Goal: Information Seeking & Learning: Learn about a topic

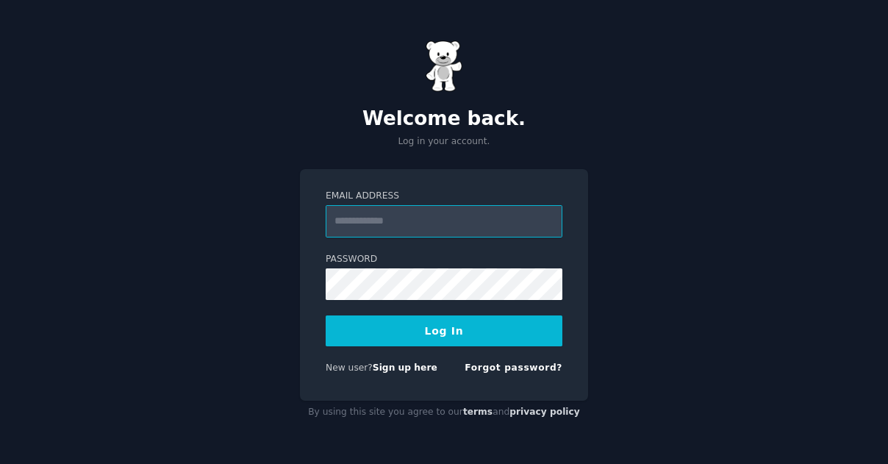
click at [479, 215] on input "Email Address" at bounding box center [444, 221] width 237 height 32
click at [437, 229] on input "Email Address" at bounding box center [444, 221] width 237 height 32
type input "**********"
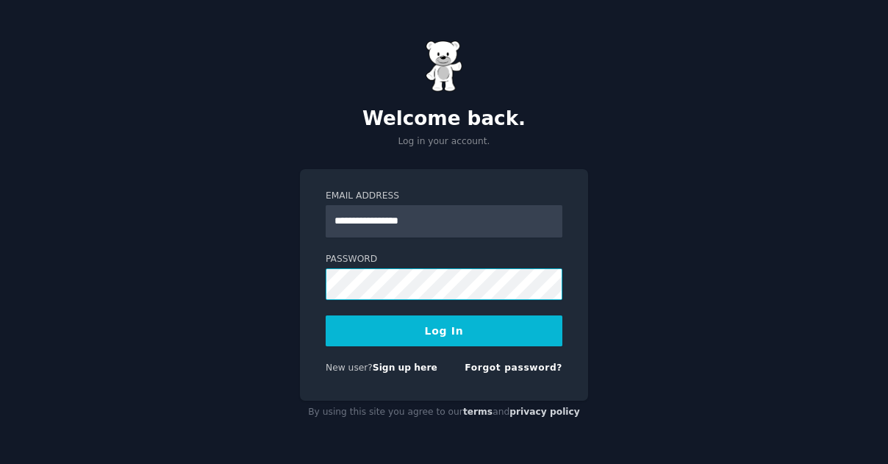
click at [326, 315] on button "Log In" at bounding box center [444, 330] width 237 height 31
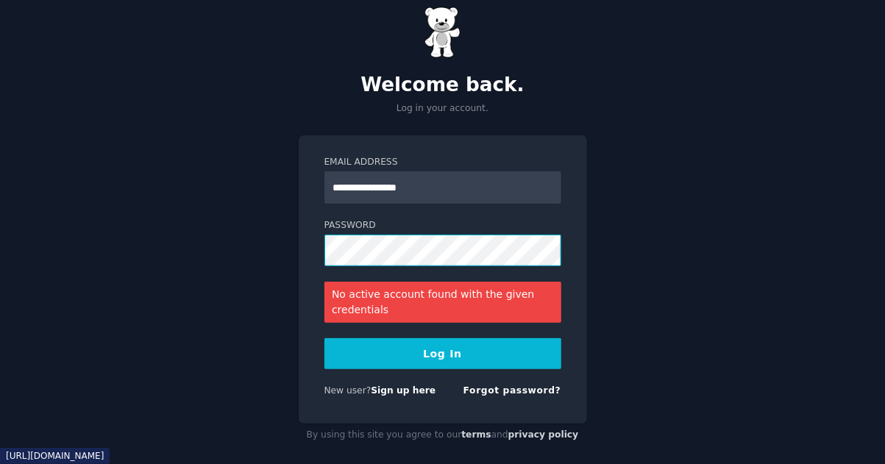
scroll to position [37, 0]
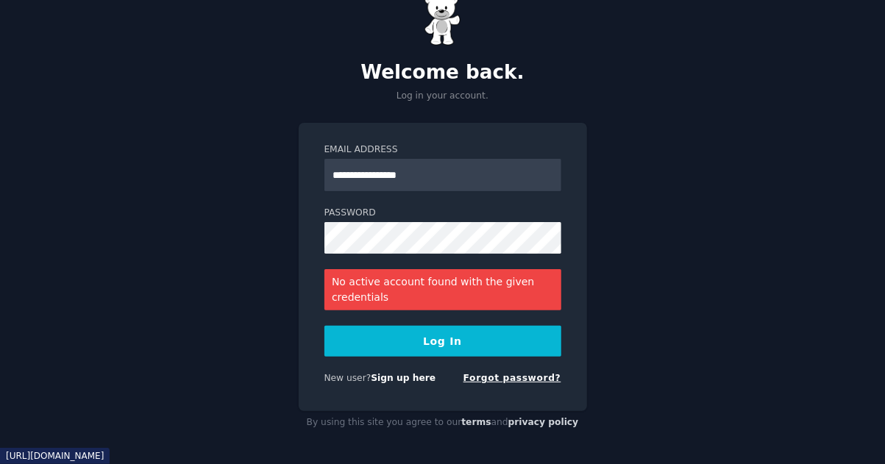
click at [515, 379] on link "Forgot password?" at bounding box center [512, 378] width 98 height 10
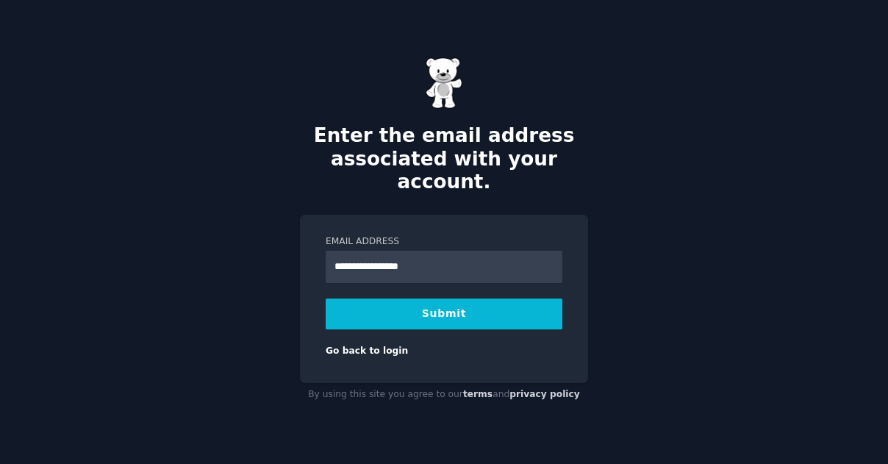
type input "**********"
click at [326, 299] on button "Submit" at bounding box center [444, 314] width 237 height 31
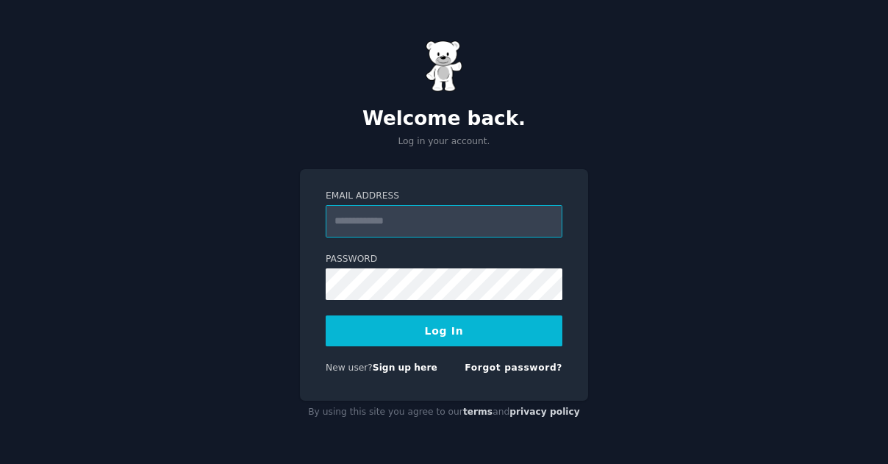
click at [388, 214] on input "Email Address" at bounding box center [444, 221] width 237 height 32
type input "**********"
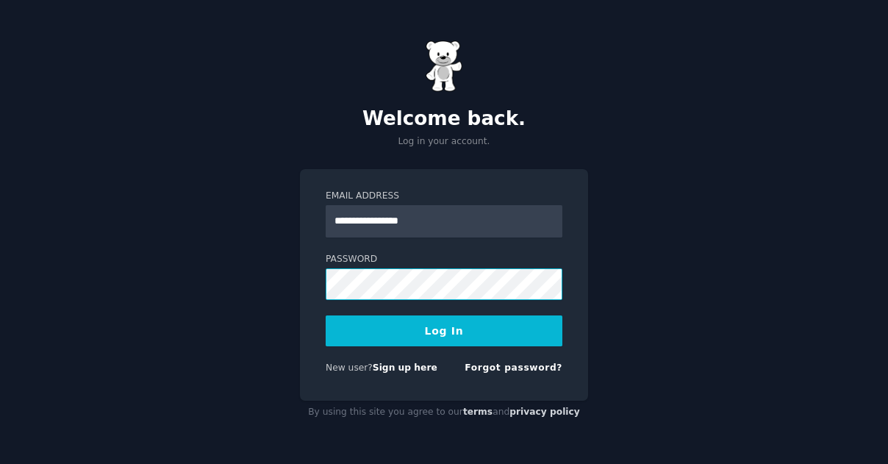
click at [326, 315] on button "Log In" at bounding box center [444, 330] width 237 height 31
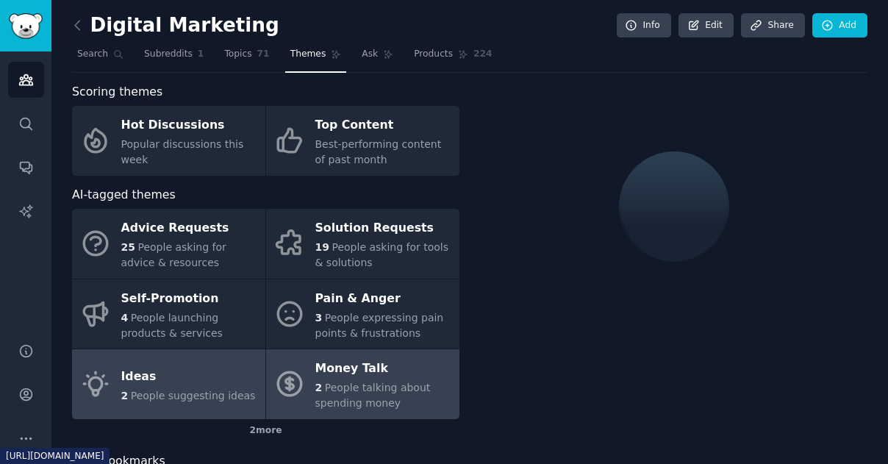
click at [349, 366] on div "Money Talk" at bounding box center [383, 369] width 137 height 24
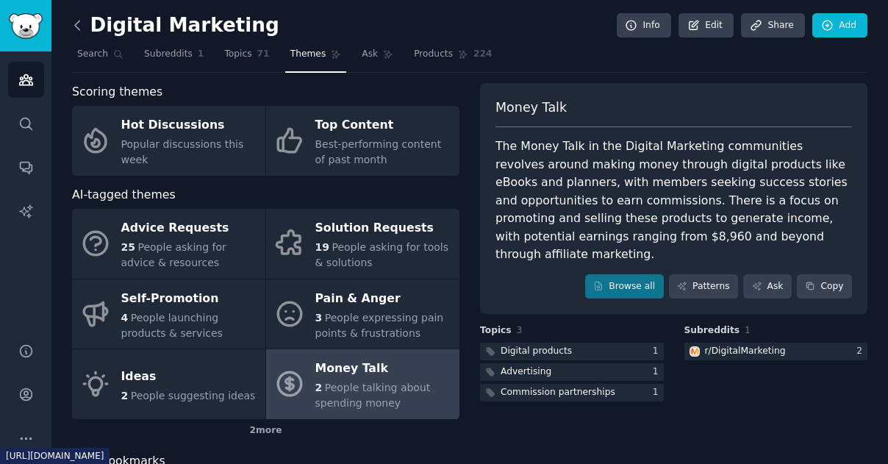
click at [75, 22] on icon at bounding box center [77, 25] width 15 height 15
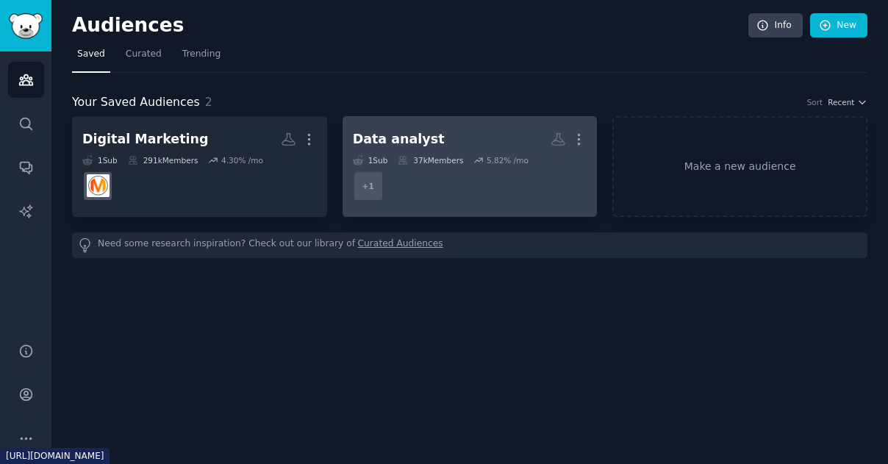
click at [444, 197] on dd "r/dataanalyst + 1" at bounding box center [470, 185] width 235 height 41
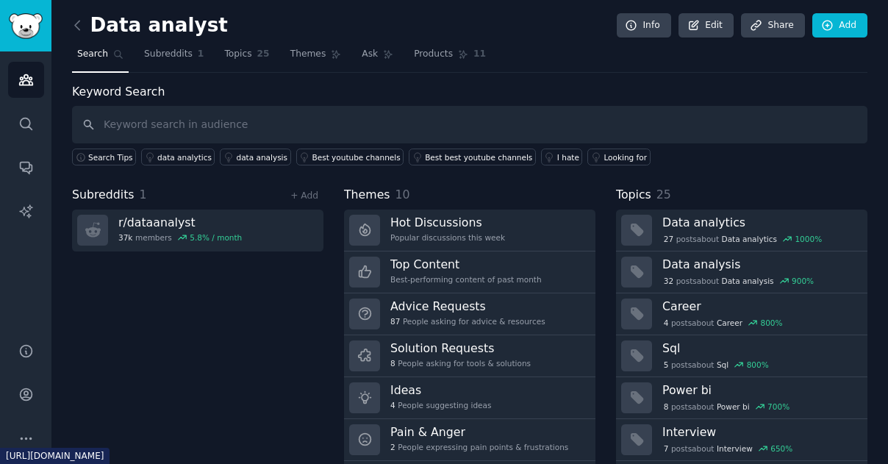
click at [399, 224] on h3 "Hot Discussions" at bounding box center [447, 222] width 115 height 15
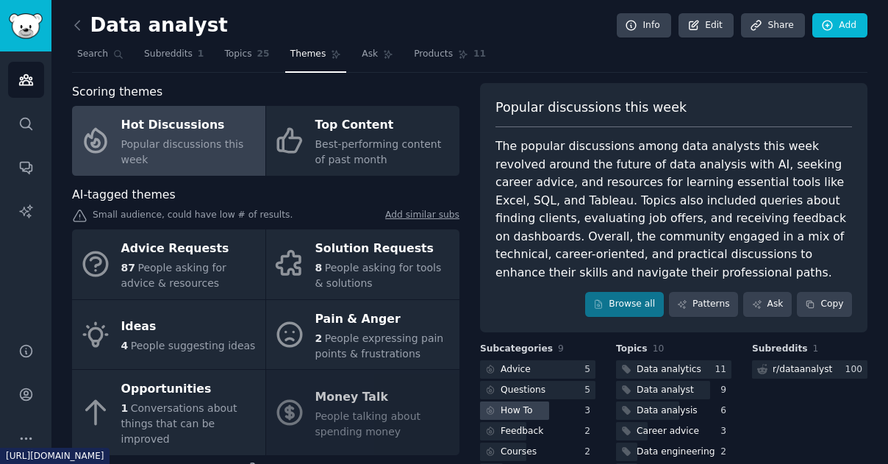
click at [552, 406] on div "How To" at bounding box center [537, 410] width 115 height 18
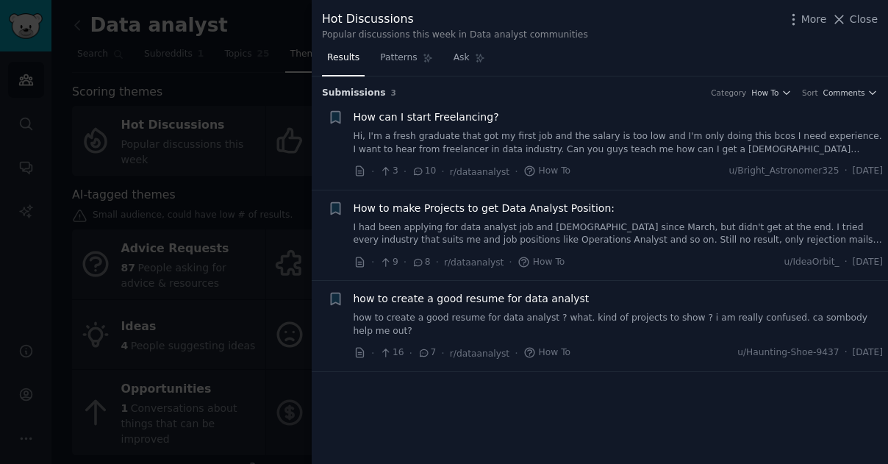
click at [865, 24] on span "Close" at bounding box center [864, 19] width 28 height 15
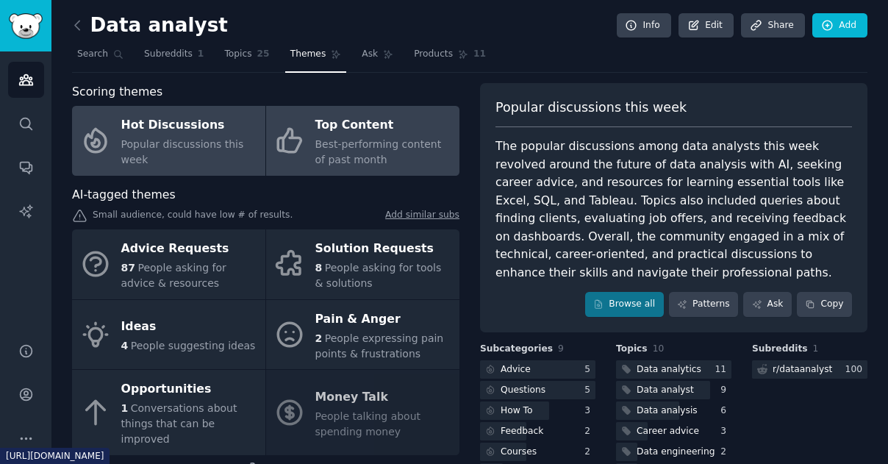
click at [345, 143] on span "Best-performing content of past month" at bounding box center [378, 151] width 126 height 27
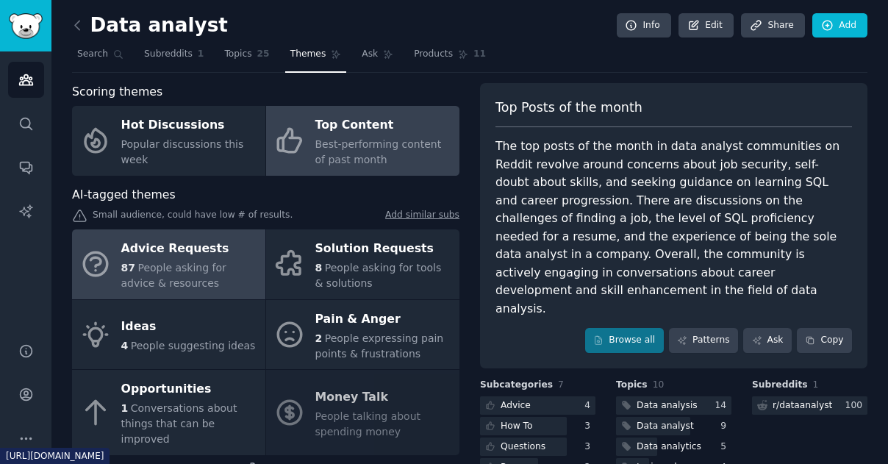
click at [128, 254] on div "Advice Requests" at bounding box center [189, 250] width 137 height 24
